Goal: Check status: Check status

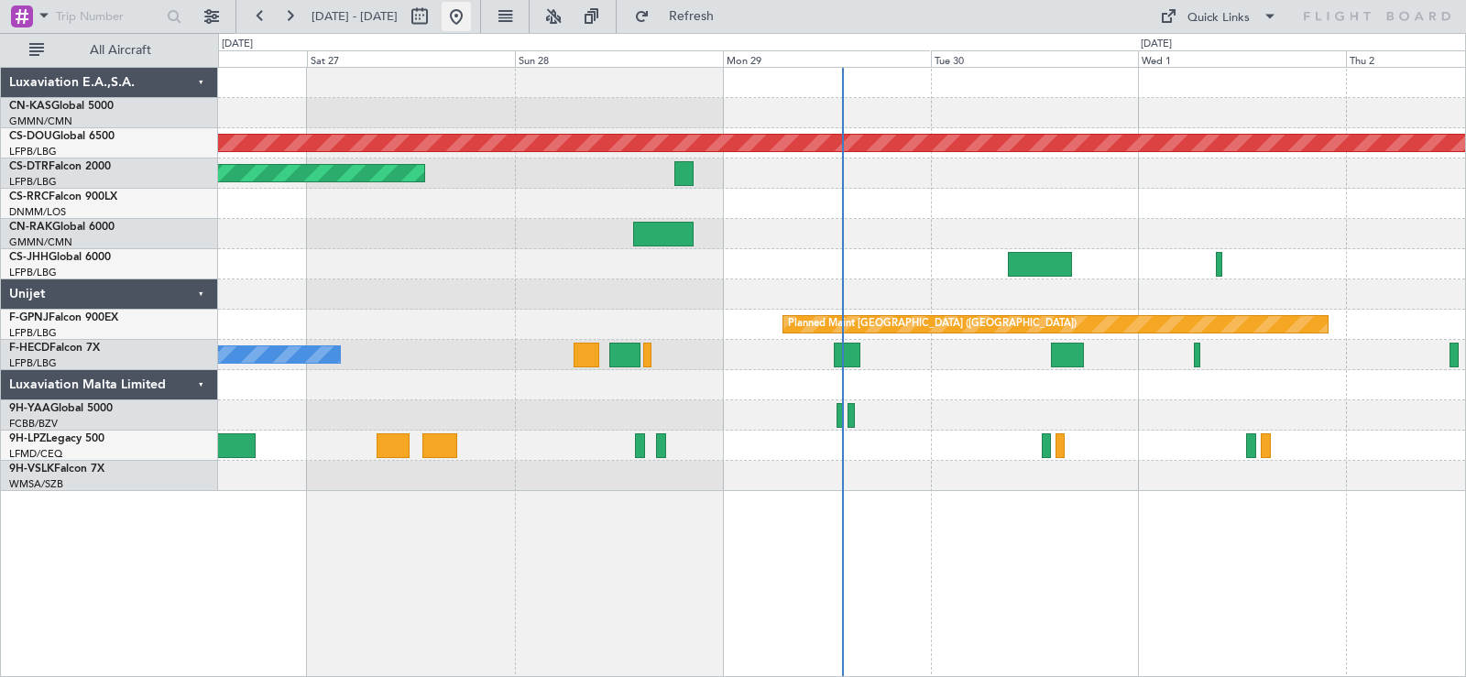
click at [471, 11] on button at bounding box center [456, 16] width 29 height 29
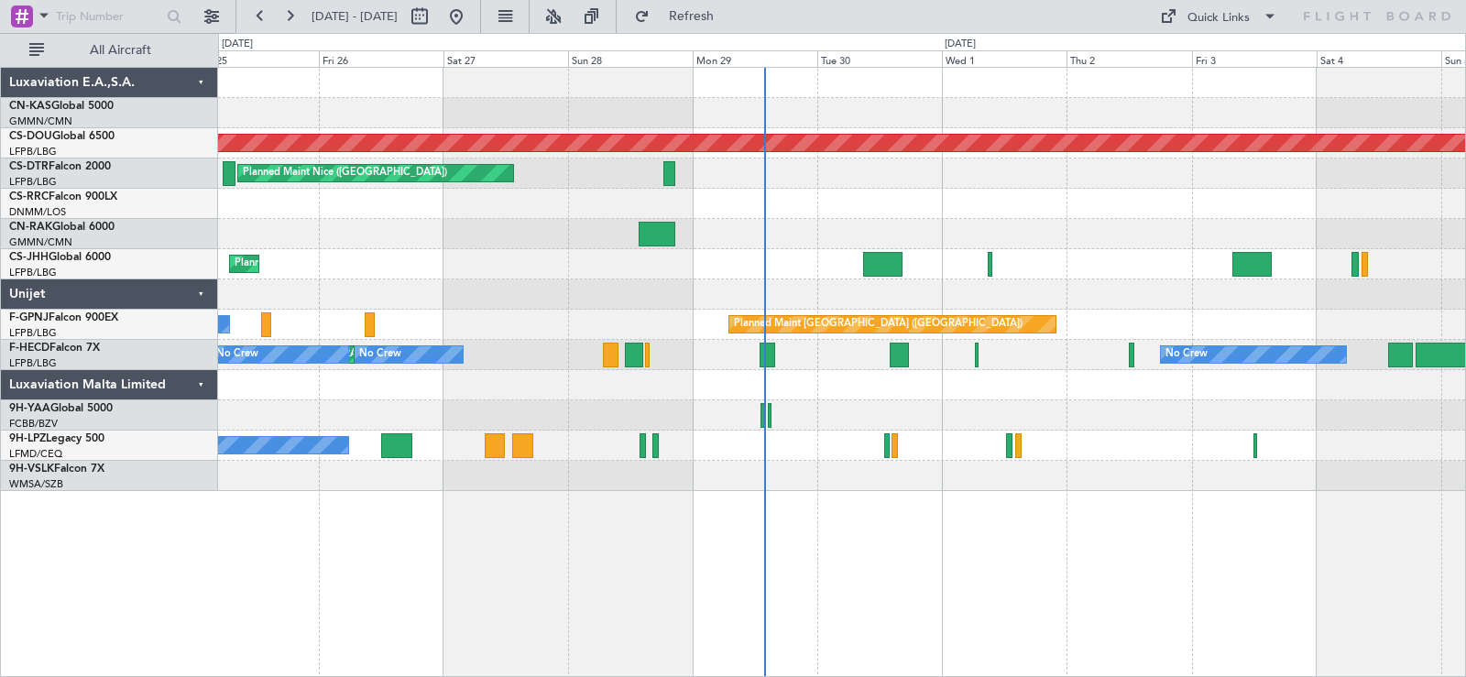
click at [1116, 286] on div at bounding box center [841, 295] width 1247 height 30
click at [471, 15] on button at bounding box center [456, 16] width 29 height 29
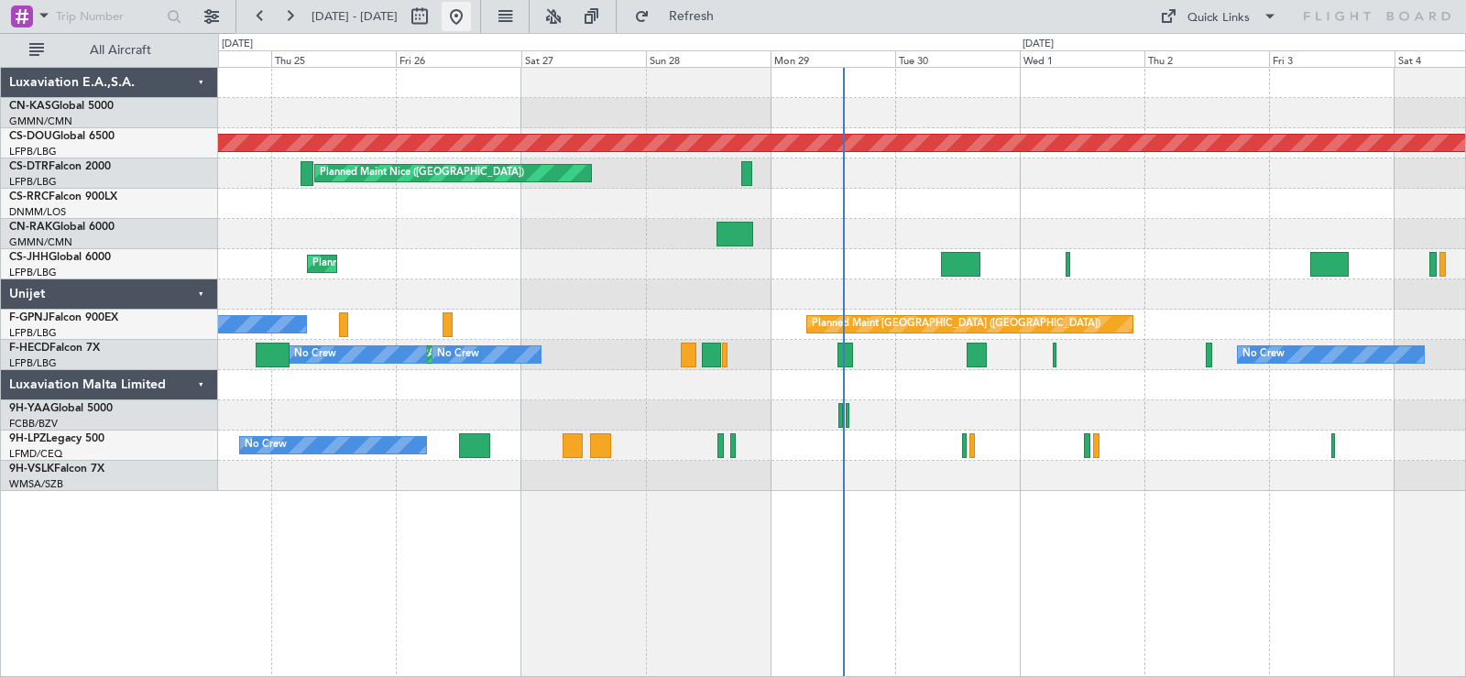
click at [471, 18] on button at bounding box center [456, 16] width 29 height 29
click at [471, 16] on button at bounding box center [456, 16] width 29 height 29
click at [471, 9] on button at bounding box center [456, 16] width 29 height 29
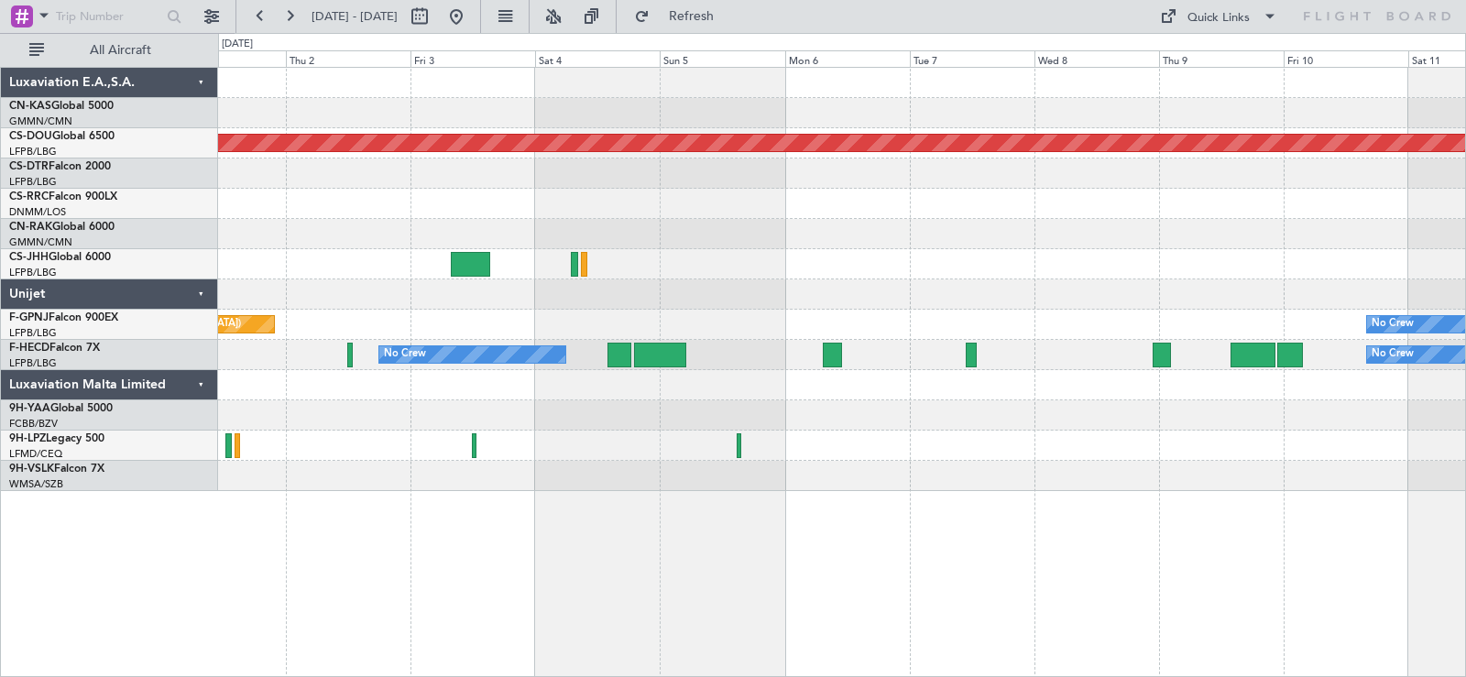
click at [256, 298] on div at bounding box center [841, 295] width 1247 height 30
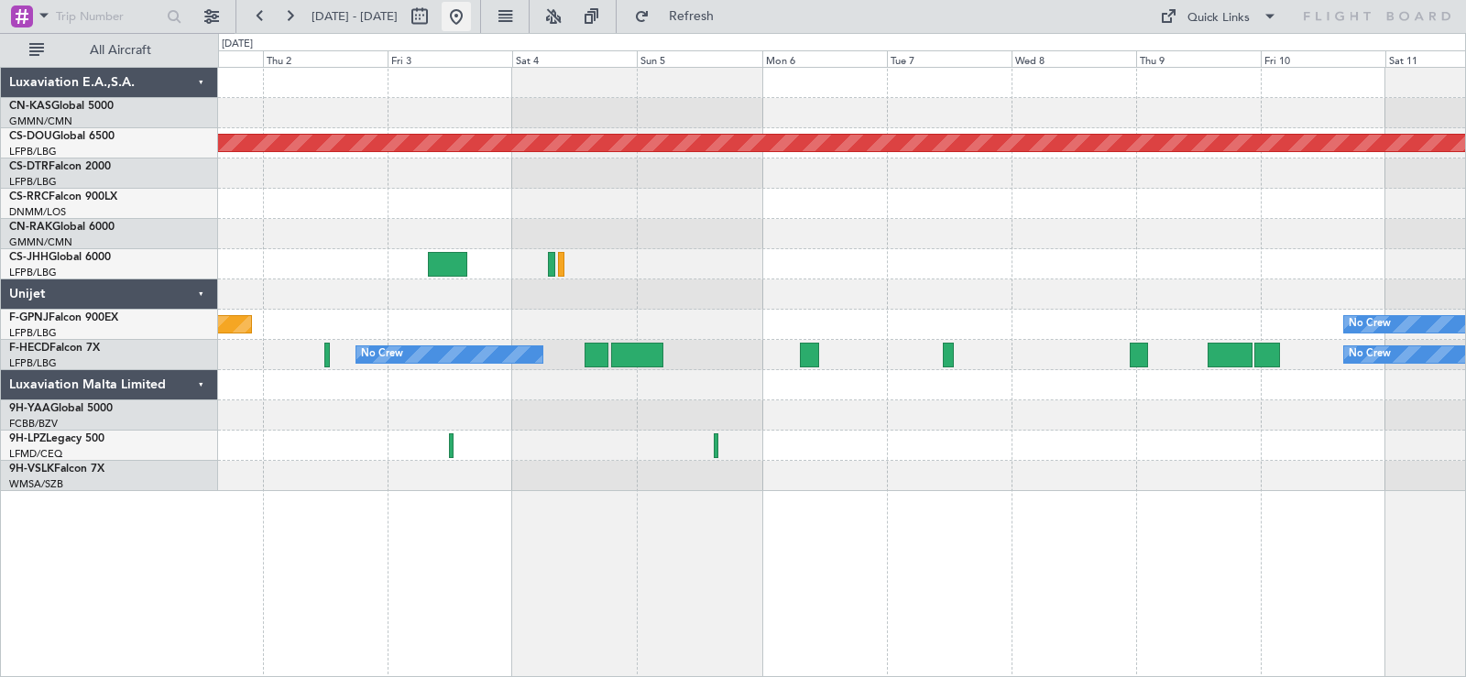
click at [471, 18] on button at bounding box center [456, 16] width 29 height 29
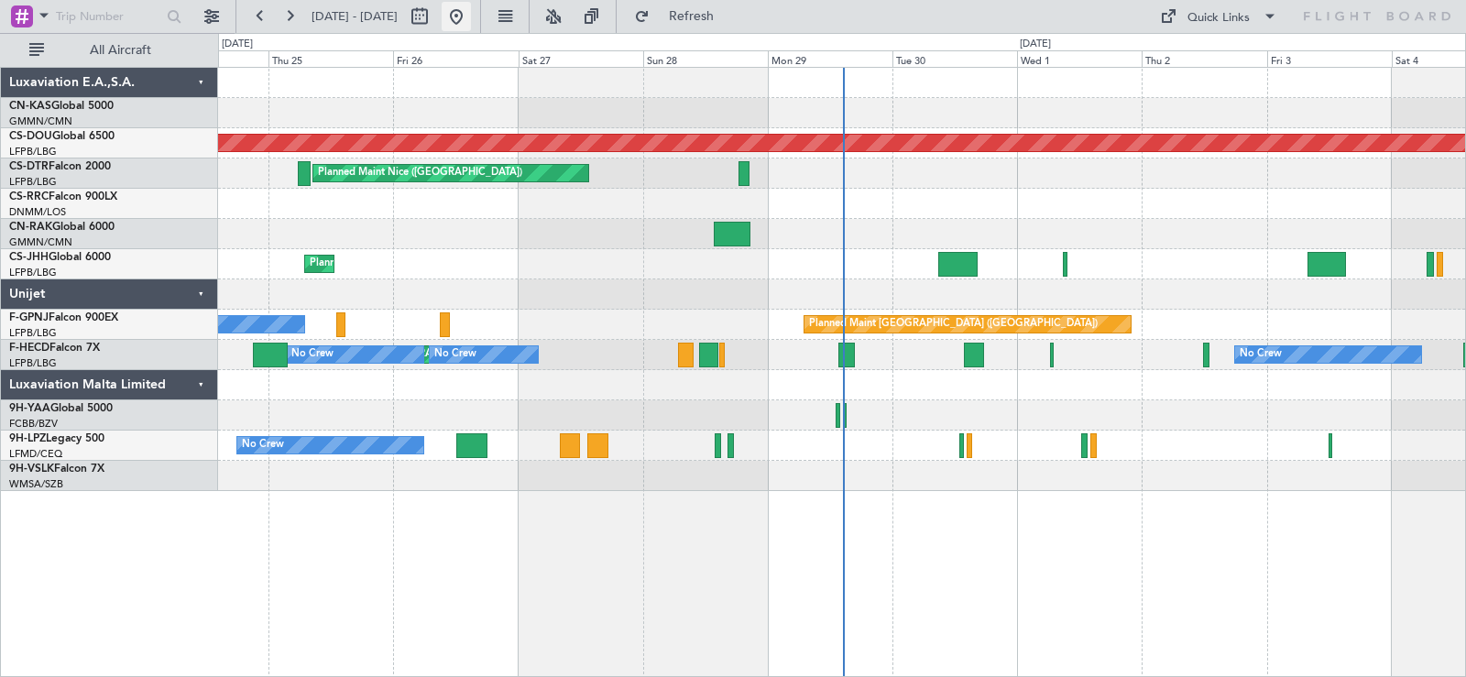
click at [471, 14] on button at bounding box center [456, 16] width 29 height 29
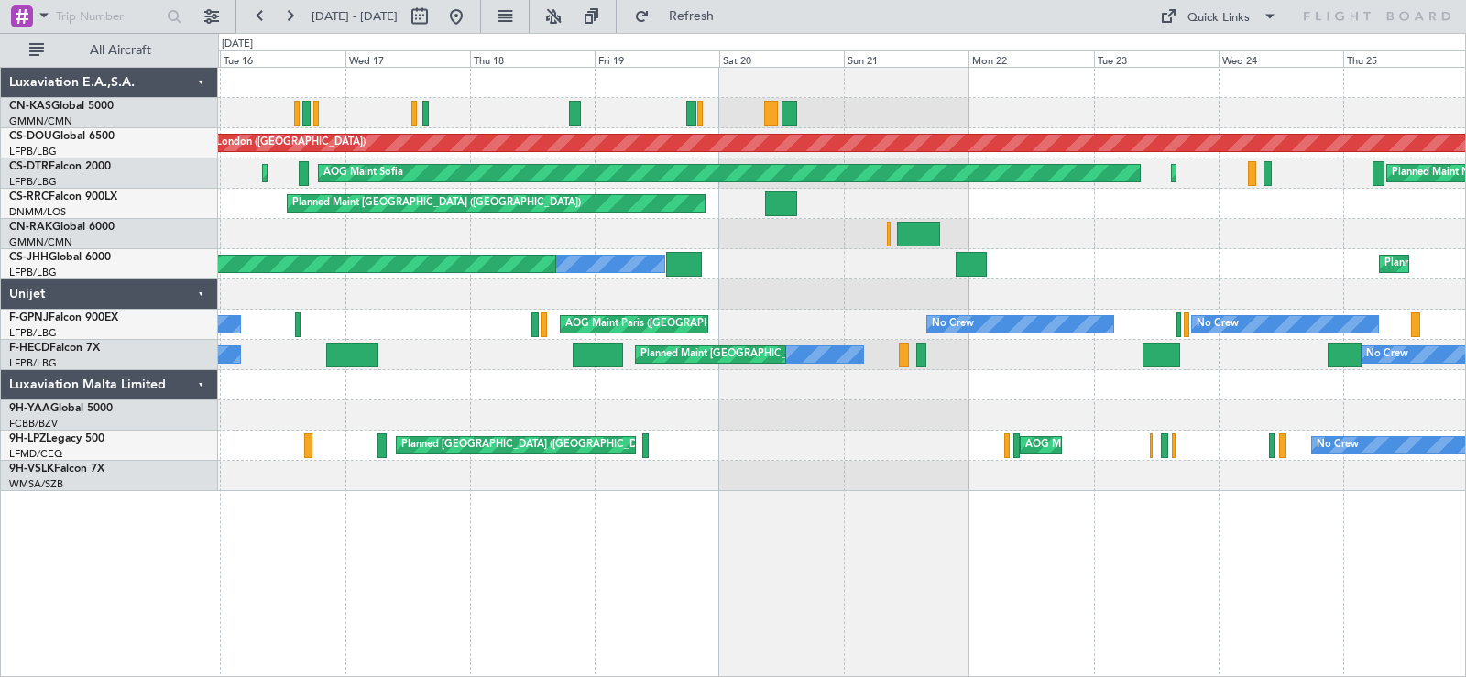
click at [1466, 209] on html "24 Sep 2025 - 04 Oct 2025 Refresh Quick Links All Aircraft Planned Maint London…" at bounding box center [733, 338] width 1466 height 677
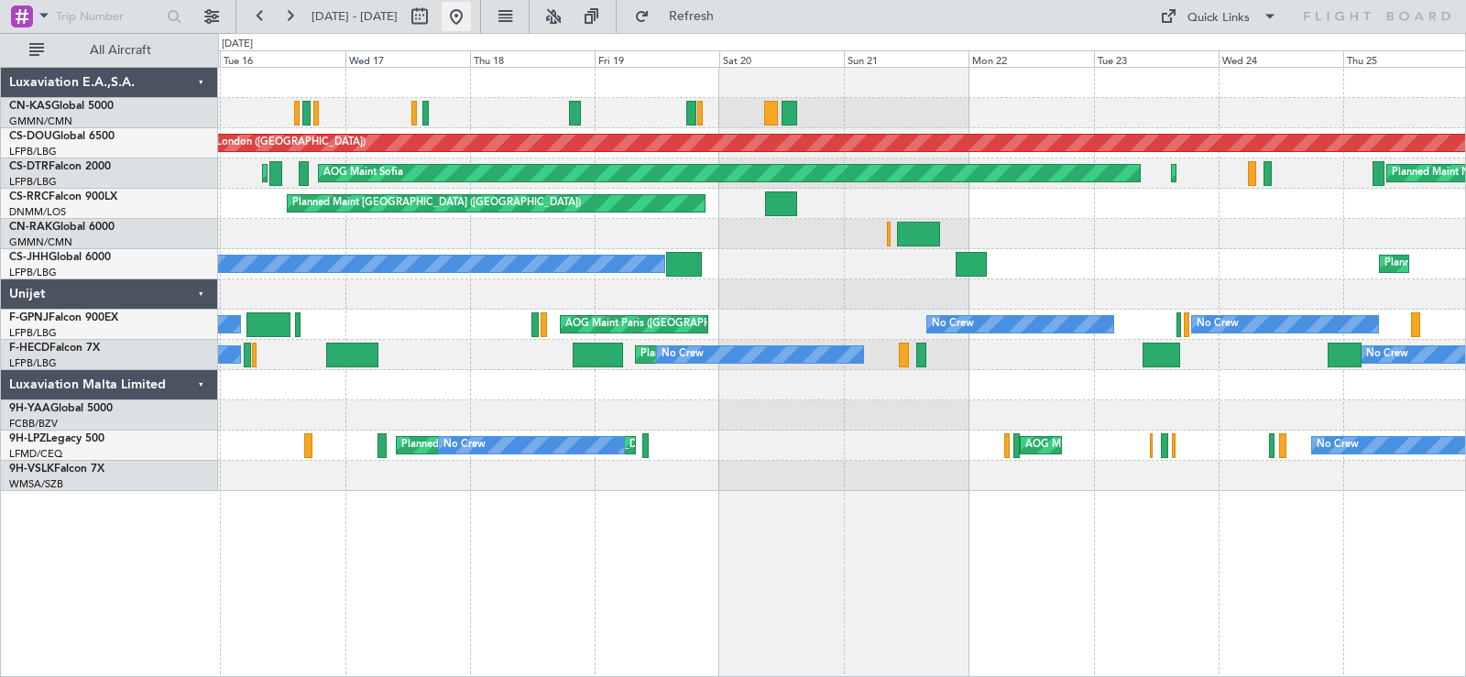
click at [471, 20] on button at bounding box center [456, 16] width 29 height 29
